Goal: Information Seeking & Learning: Learn about a topic

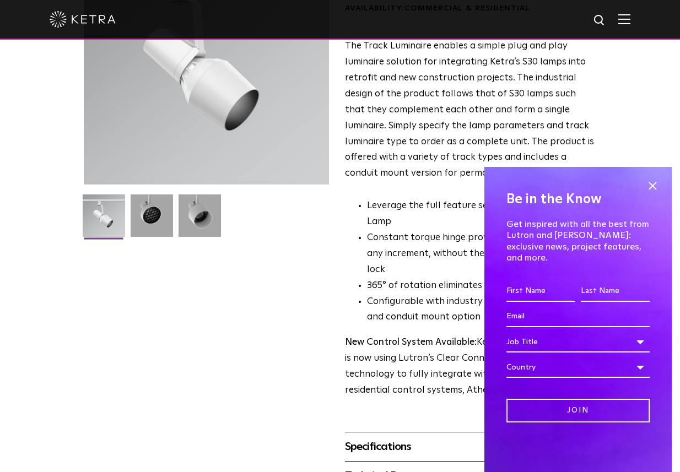
scroll to position [101, 0]
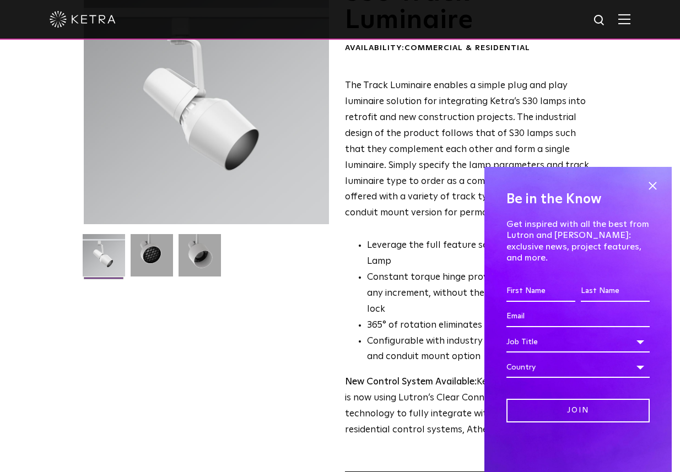
click at [642, 198] on div "Be in the Know Get inspired with all the best from Lutron and [PERSON_NAME]: ex…" at bounding box center [578, 319] width 187 height 305
click at [653, 194] on span at bounding box center [652, 186] width 17 height 17
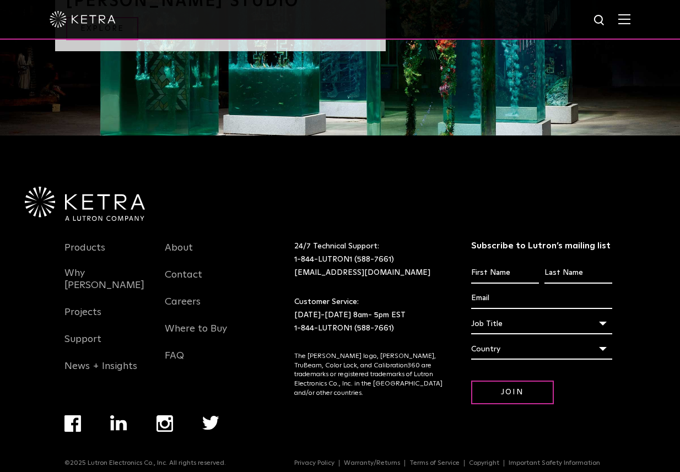
scroll to position [351, 0]
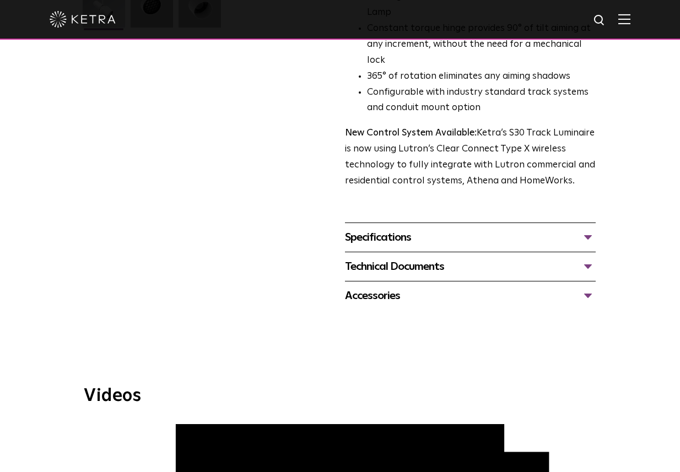
click at [583, 229] on div "Specifications" at bounding box center [470, 238] width 251 height 18
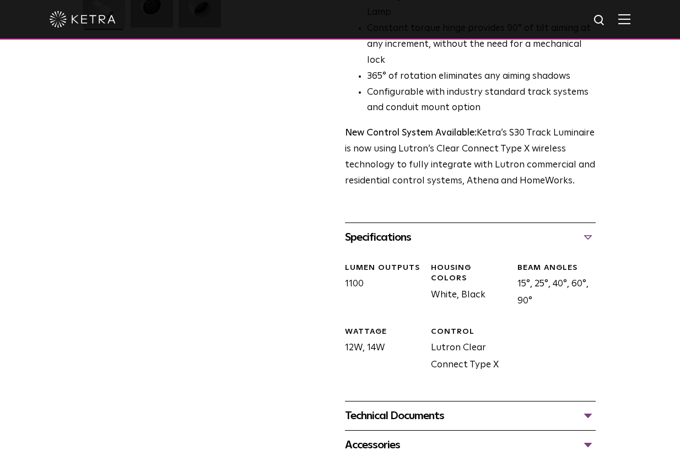
click at [582, 407] on div "Technical Documents" at bounding box center [470, 416] width 251 height 18
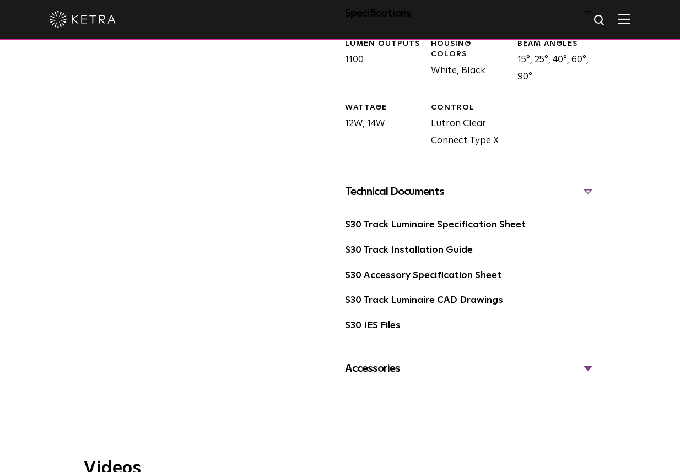
scroll to position [576, 0]
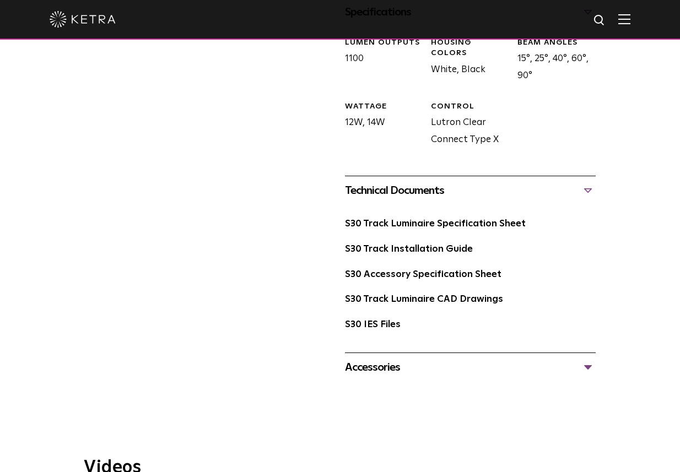
click at [567, 359] on div "Accessories" at bounding box center [470, 368] width 251 height 18
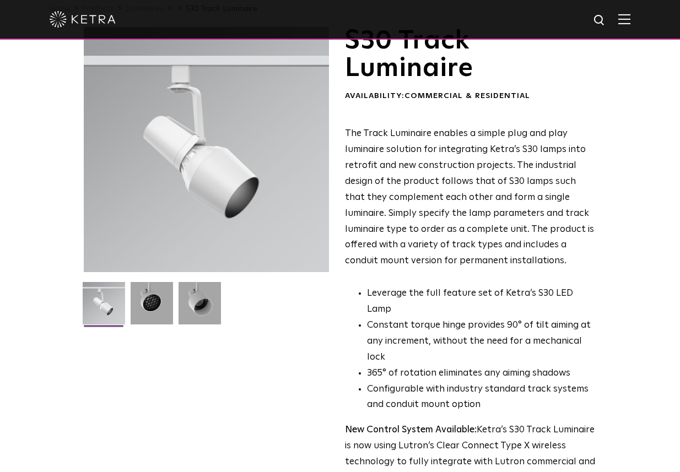
scroll to position [45, 0]
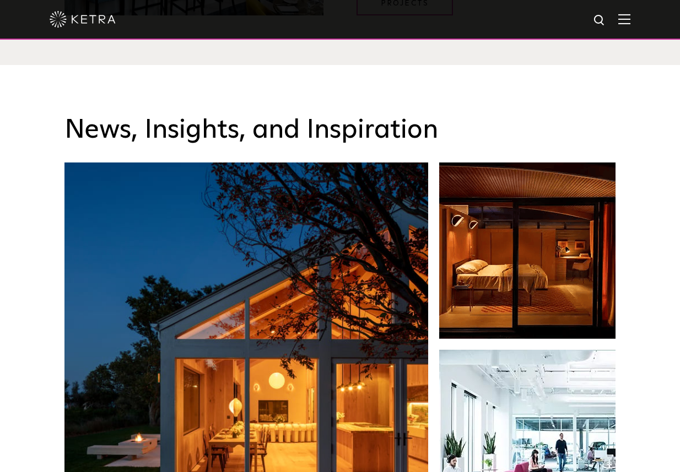
scroll to position [1694, 0]
